Goal: Task Accomplishment & Management: Use online tool/utility

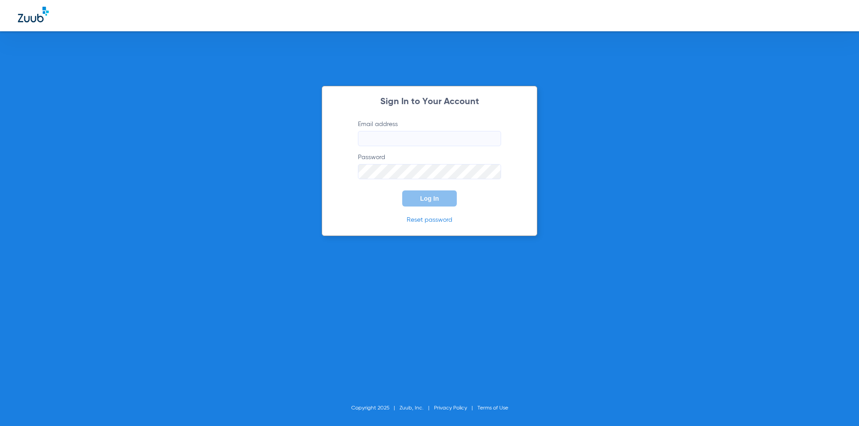
type input "[PERSON_NAME][EMAIL_ADDRESS][PERSON_NAME][DOMAIN_NAME]"
click at [438, 194] on button "Log In" at bounding box center [429, 199] width 55 height 16
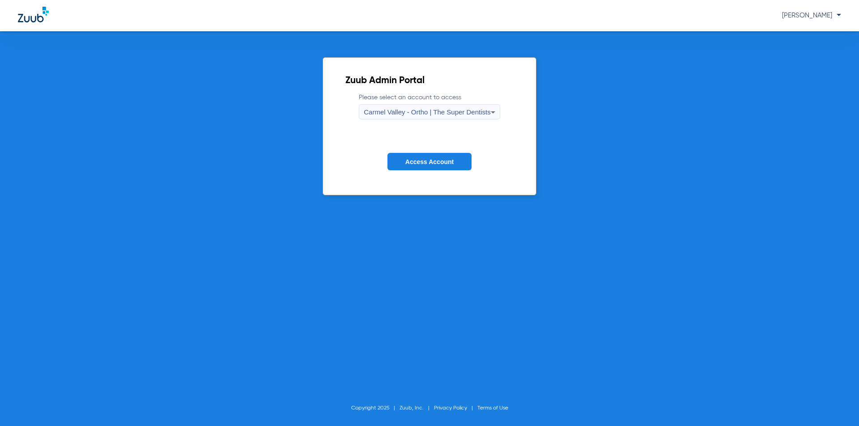
click at [452, 117] on div "Carmel Valley - Ortho | The Super Dentists" at bounding box center [427, 112] width 127 height 15
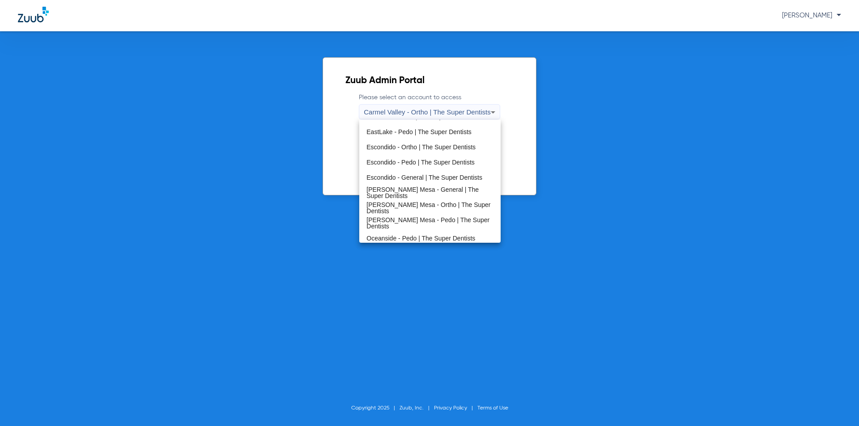
scroll to position [105, 0]
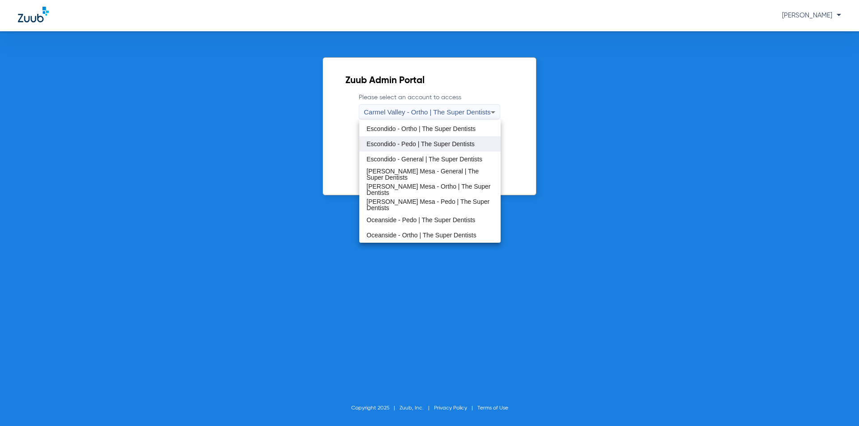
click at [420, 148] on mat-option "Escondido - Pedo | The Super Dentists" at bounding box center [429, 143] width 141 height 15
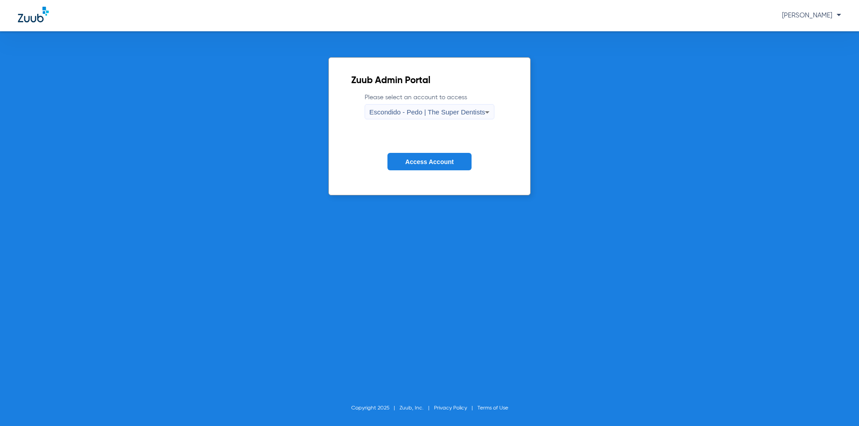
click at [422, 154] on button "Access Account" at bounding box center [430, 161] width 84 height 17
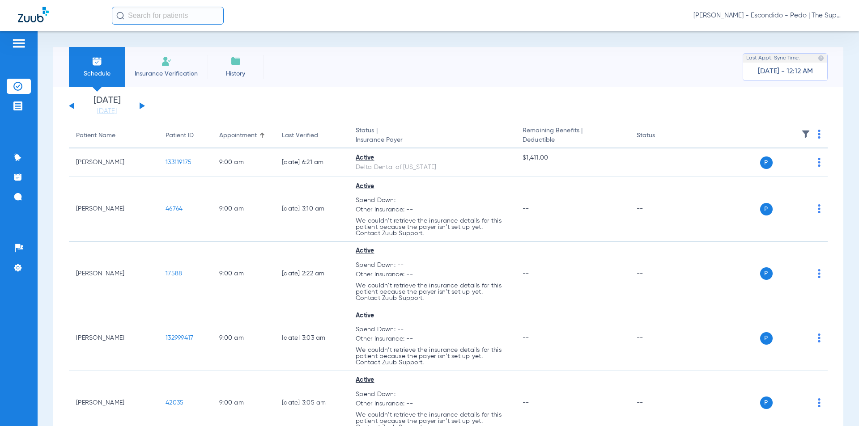
click at [333, 36] on div "Schedule Insurance Verification History Last Appt. Sync Time: [DATE] - 12:12 AM…" at bounding box center [449, 228] width 822 height 395
